Goal: Task Accomplishment & Management: Use online tool/utility

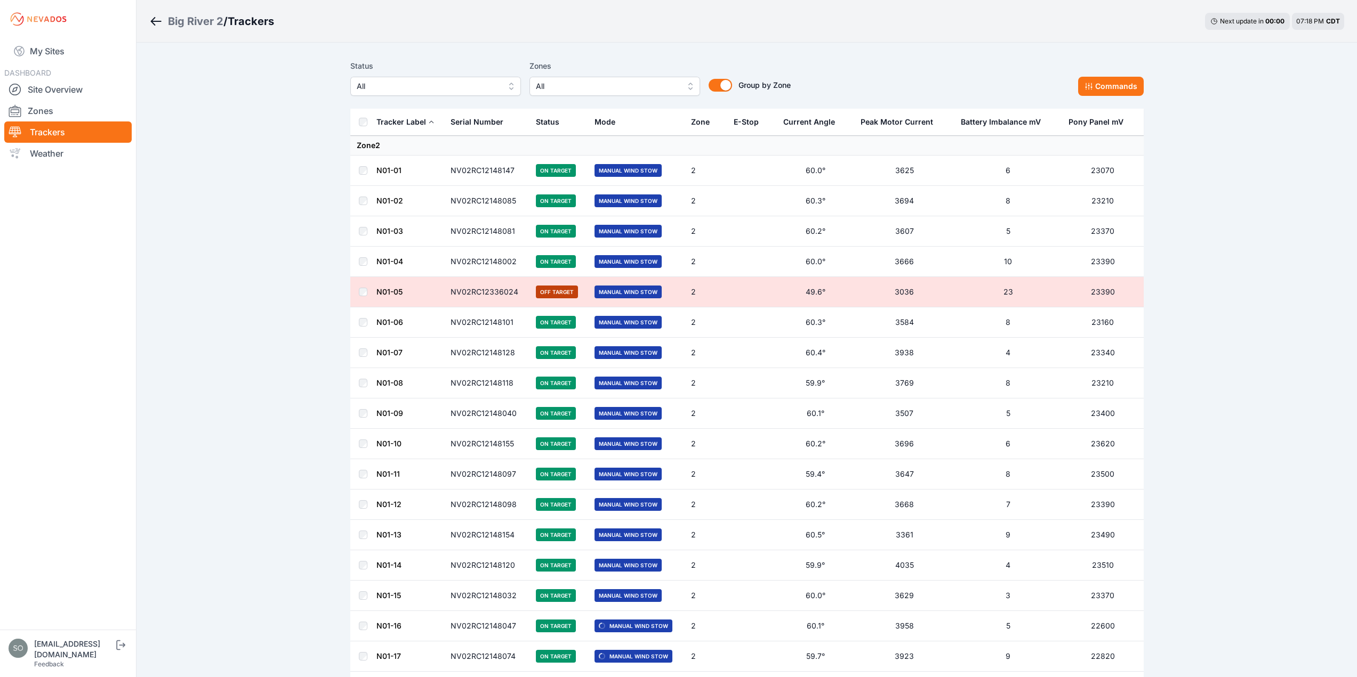
scroll to position [320, 0]
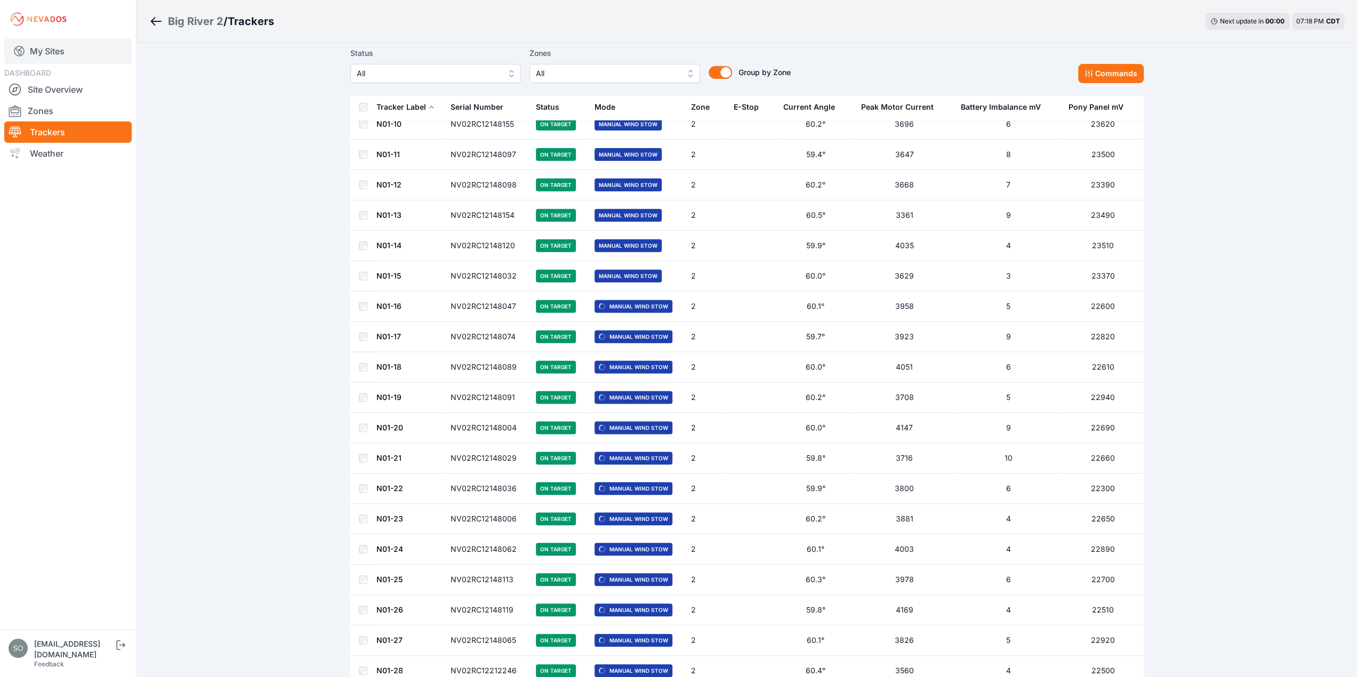
click at [54, 54] on link "My Sites" at bounding box center [67, 51] width 127 height 26
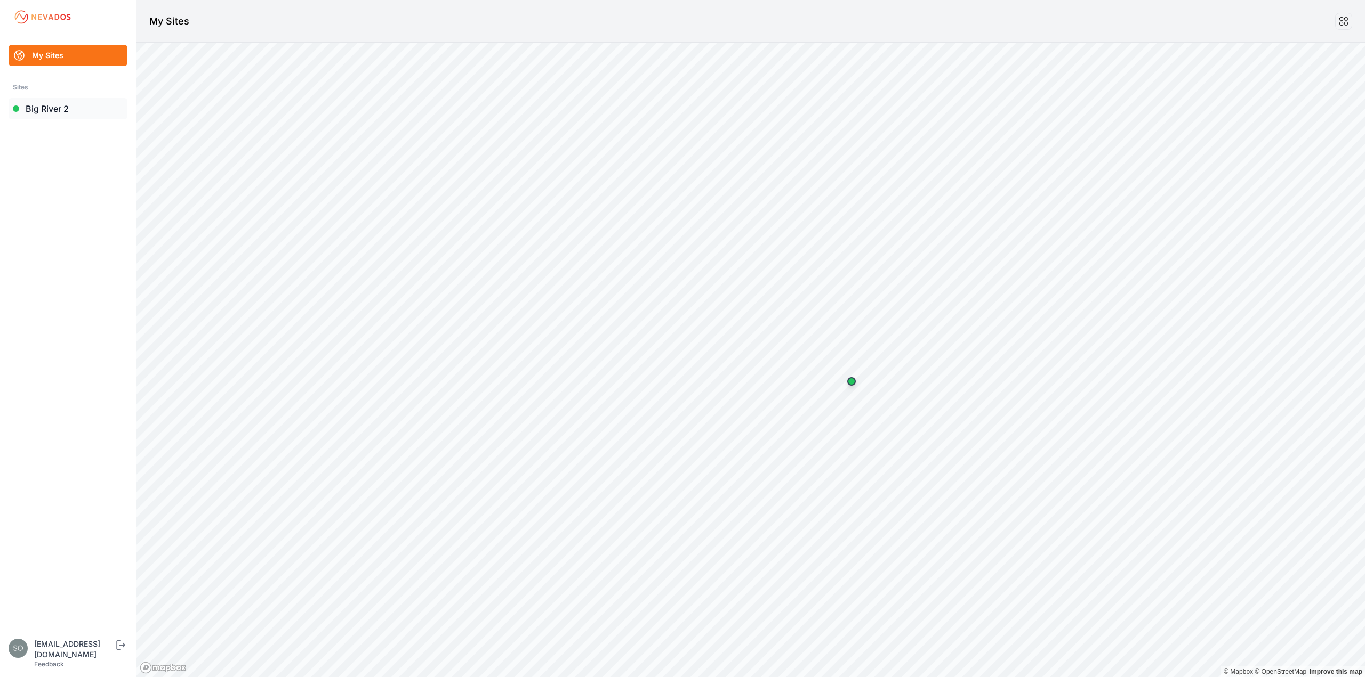
click at [67, 106] on link "Big River 2" at bounding box center [68, 108] width 119 height 21
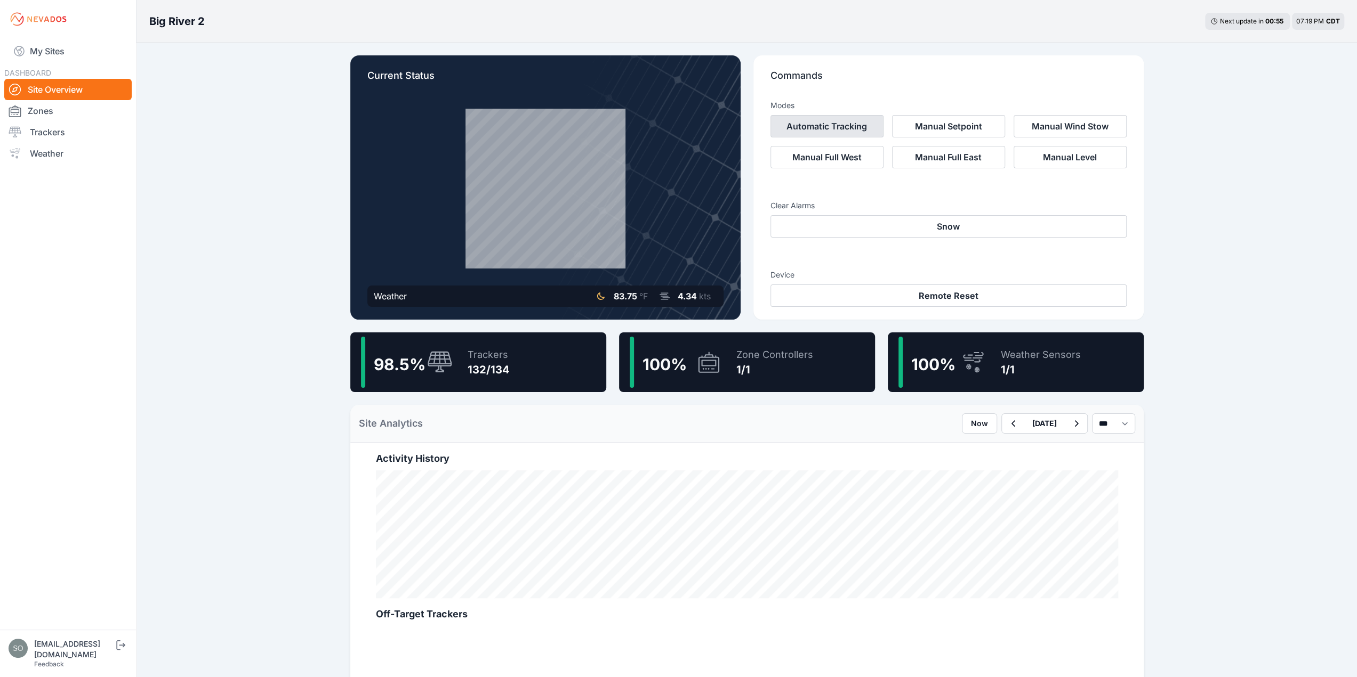
click at [822, 128] on button "Automatic Tracking" at bounding box center [826, 126] width 113 height 22
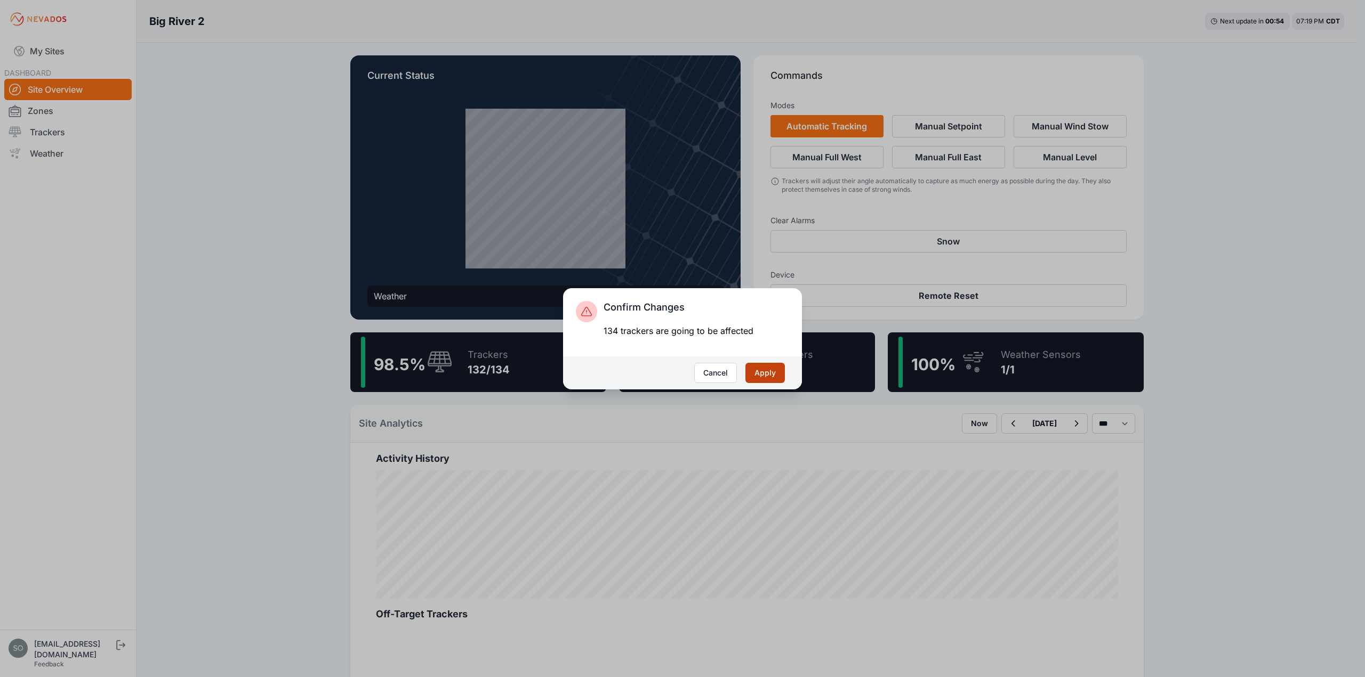
click at [765, 372] on button "Apply" at bounding box center [764, 373] width 39 height 20
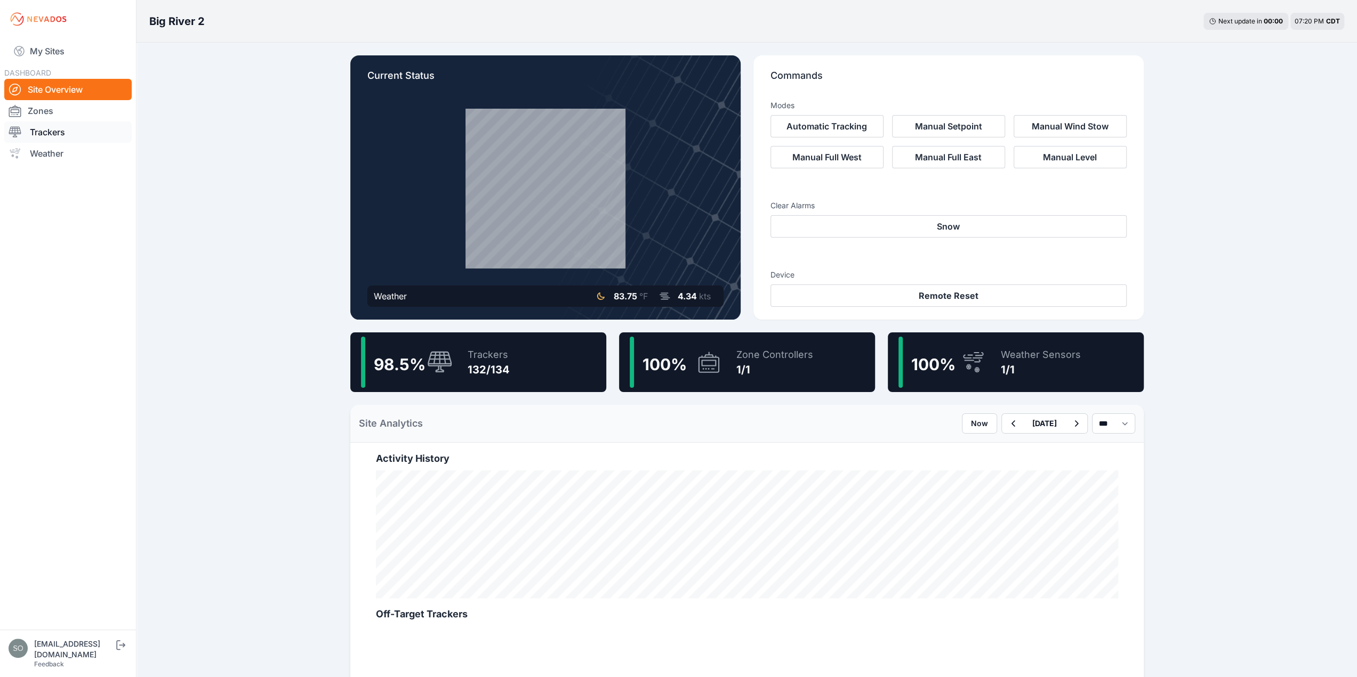
click at [59, 123] on link "Trackers" at bounding box center [67, 132] width 127 height 21
